Goal: Transaction & Acquisition: Purchase product/service

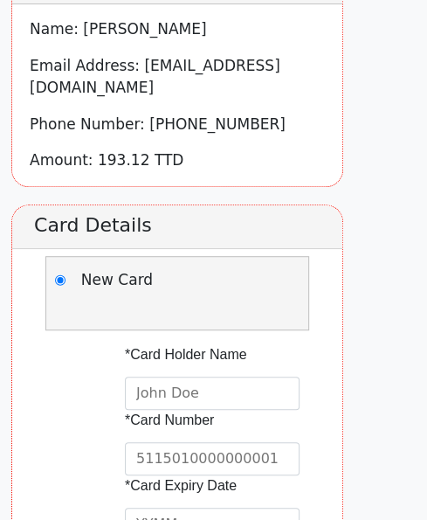
scroll to position [307, 0]
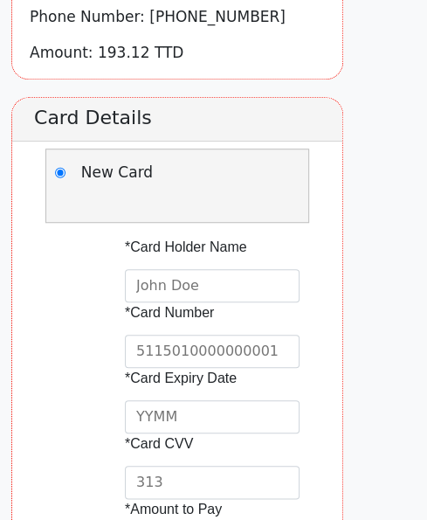
click at [279, 273] on input "text" at bounding box center [212, 285] width 175 height 33
click at [278, 335] on input "text" at bounding box center [212, 351] width 175 height 33
type input "[CREDIT_CARD_NUMBER]"
type input "1126"
type input "587"
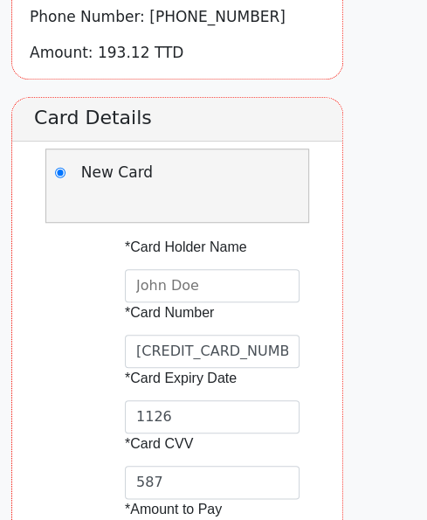
click at [280, 269] on input "text" at bounding box center [212, 285] width 175 height 33
type input "Rodney Ghany"
click at [214, 119] on h2 "Card Details" at bounding box center [177, 120] width 330 height 44
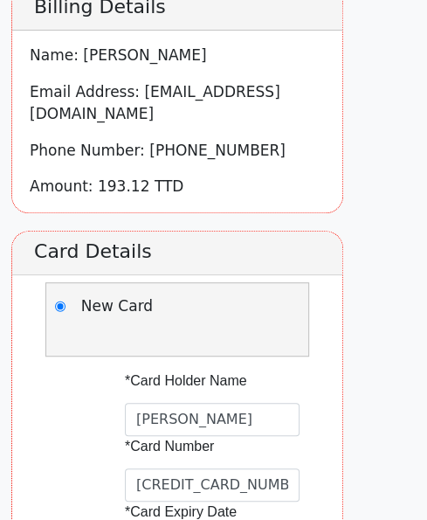
scroll to position [471, 0]
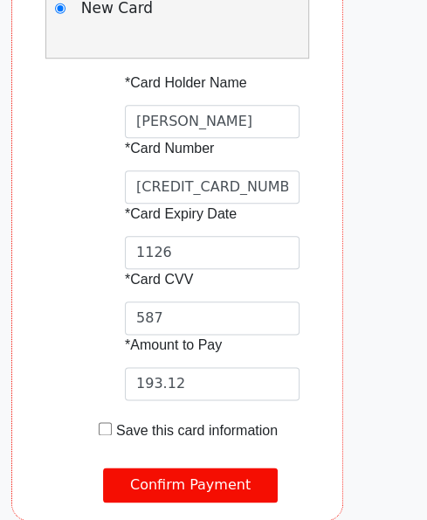
click at [180, 468] on input "Confirm Payment" at bounding box center [190, 485] width 175 height 35
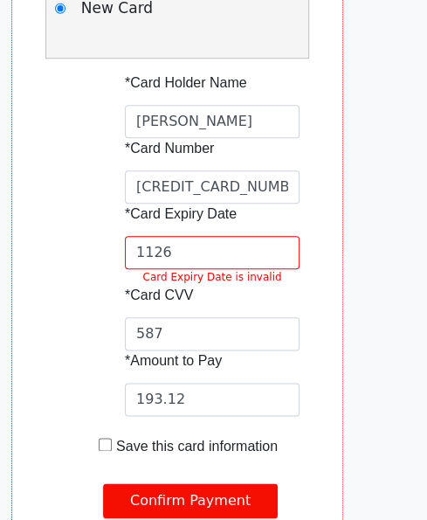
click at [259, 236] on input "1126" at bounding box center [212, 252] width 175 height 33
type input "1126"
click at [136, 232] on div "*Card Holder Name Rodney Ghany *Card Number 4576811707680654 *Card Expiry Date …" at bounding box center [190, 265] width 304 height 385
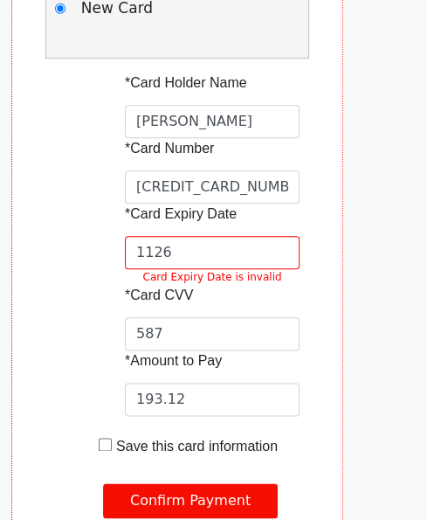
click at [234, 236] on input "1126" at bounding box center [212, 252] width 175 height 33
click at [177, 285] on label "*Card CVV" at bounding box center [190, 295] width 131 height 21
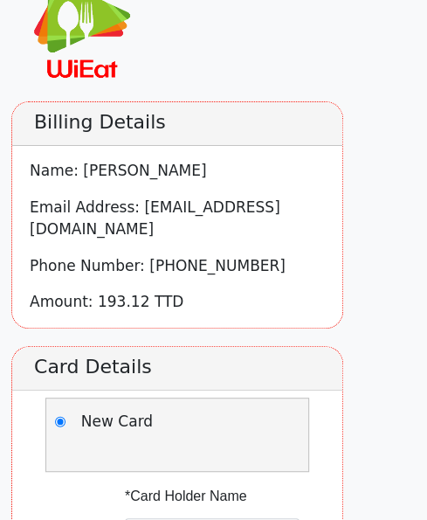
scroll to position [492, 23]
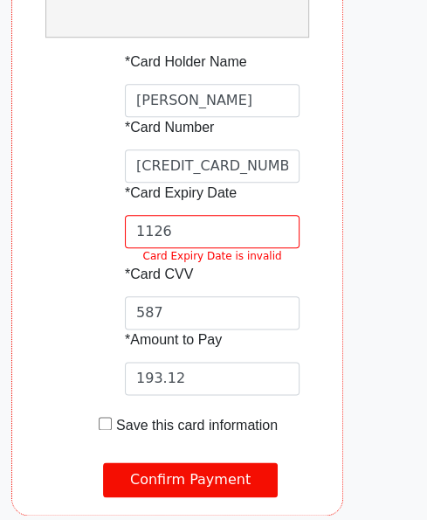
click at [187, 462] on input "Confirm Payment" at bounding box center [190, 479] width 175 height 35
click at [269, 215] on input "1126" at bounding box center [212, 231] width 175 height 33
click at [300, 149] on input "[CREDIT_CARD_NUMBER]" at bounding box center [212, 165] width 175 height 33
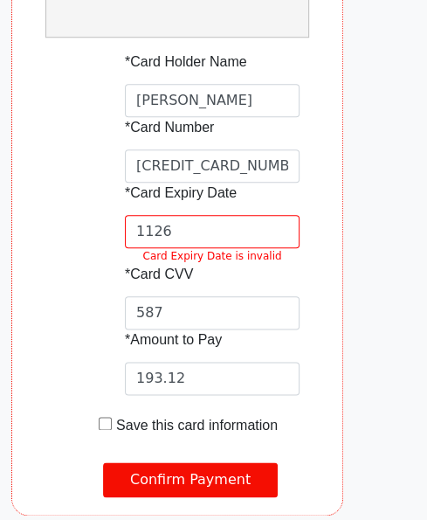
click at [300, 149] on input "[CREDIT_CARD_NUMBER]" at bounding box center [212, 165] width 175 height 33
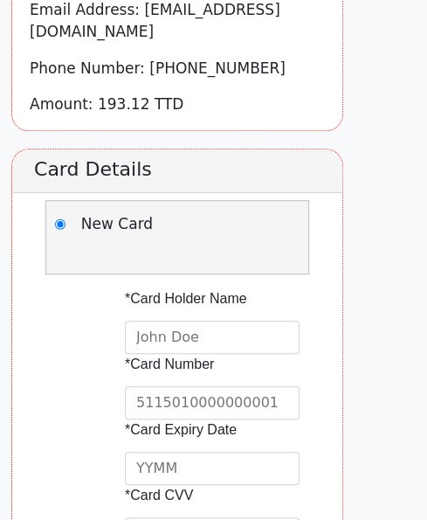
click at [219, 239] on div "New Card" at bounding box center [177, 237] width 264 height 74
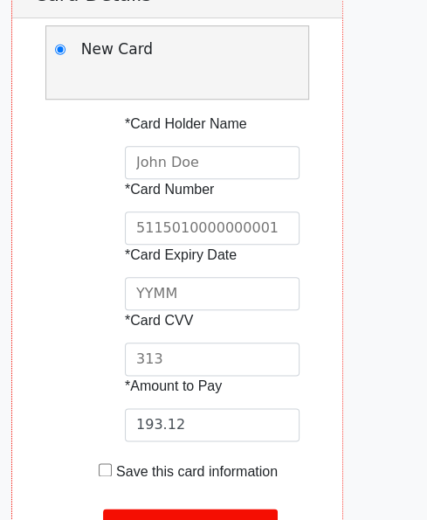
scroll to position [432, 0]
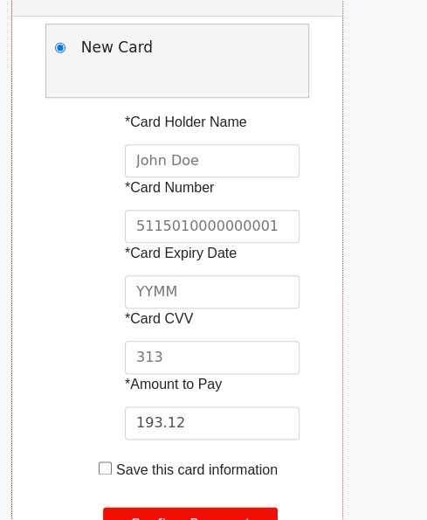
click at [230, 210] on input "text" at bounding box center [212, 226] width 175 height 33
type input "[CREDIT_CARD_NUMBER]"
type input "1126"
type input "587"
click at [125, 243] on label "*Card Expiry Date" at bounding box center [190, 253] width 131 height 21
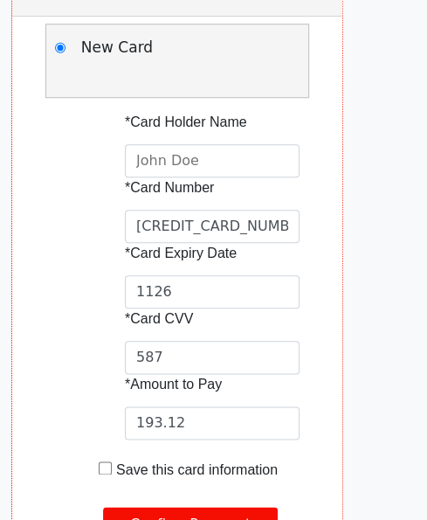
click at [268, 275] on input "1126" at bounding box center [212, 291] width 175 height 33
click at [300, 157] on input "text" at bounding box center [212, 160] width 175 height 33
click at [300, 147] on input "text" at bounding box center [212, 160] width 175 height 33
type input "[PERSON_NAME] enterprises ltd"
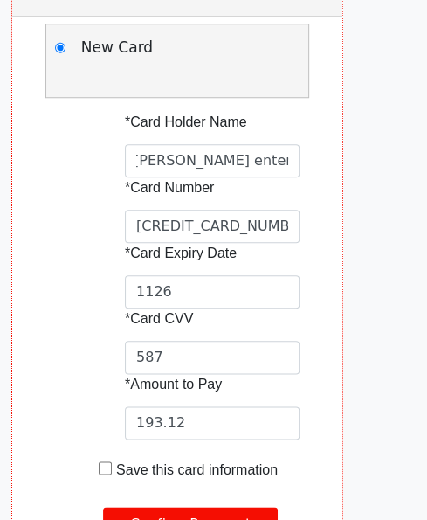
scroll to position [0, 0]
click at [128, 202] on div "*Card Holder Name [PERSON_NAME] enterprises ltd *Card Number [CREDIT_CARD_NUMBE…" at bounding box center [190, 296] width 304 height 369
click at [219, 507] on input "Confirm Payment" at bounding box center [190, 524] width 175 height 35
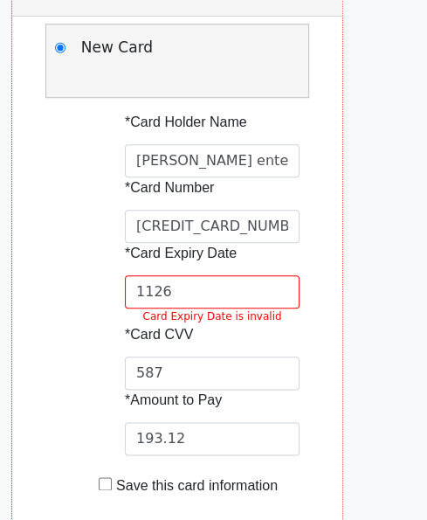
click at [300, 144] on input "[PERSON_NAME] enterprises ltd" at bounding box center [212, 160] width 175 height 33
